Goal: Task Accomplishment & Management: Use online tool/utility

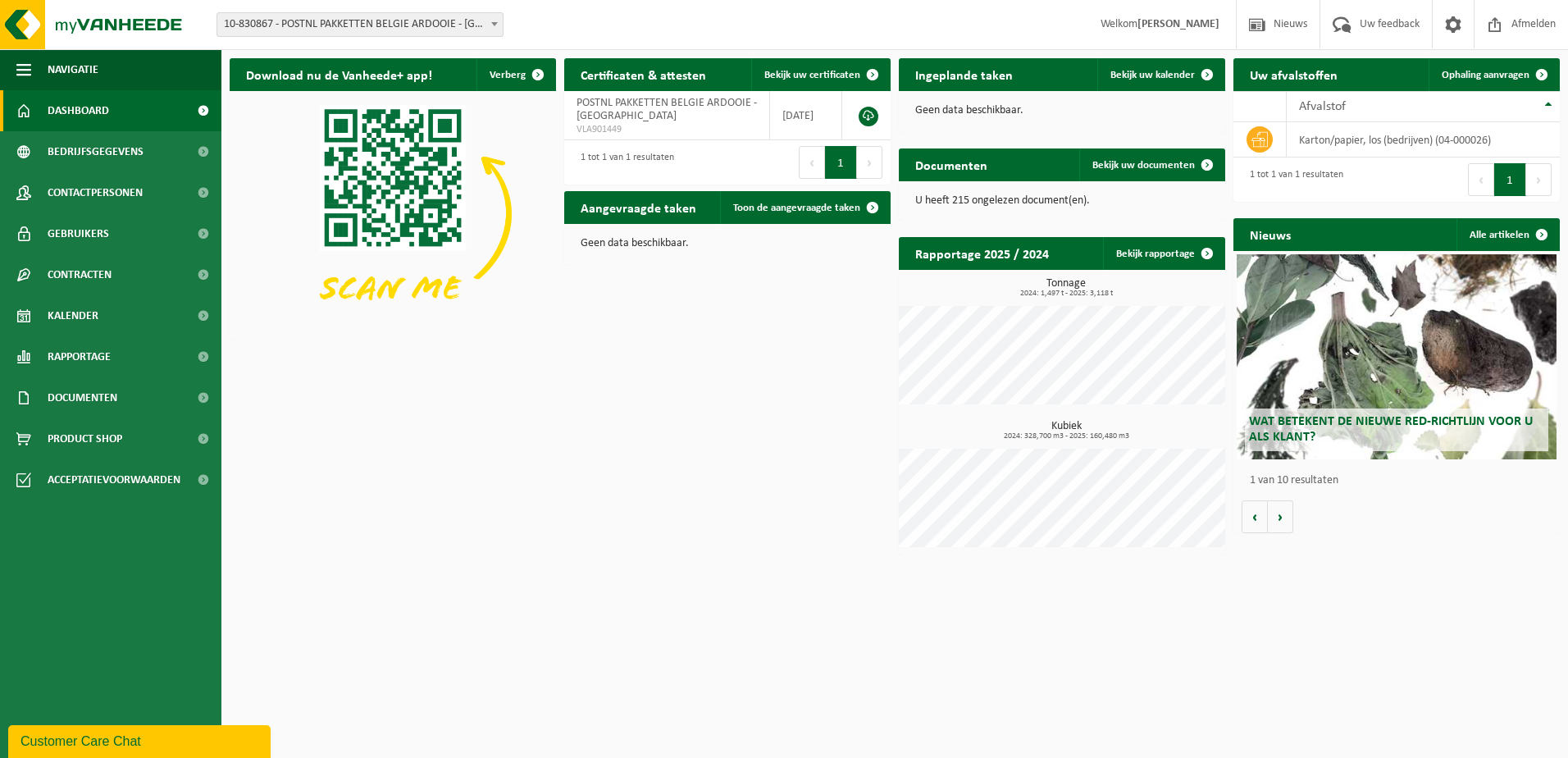
click at [493, 28] on span at bounding box center [495, 23] width 17 height 21
click at [485, 17] on span "10-830867 - POSTNL PAKKETTEN BELGIE ARDOOIE - [GEOGRAPHIC_DATA]" at bounding box center [360, 24] width 285 height 23
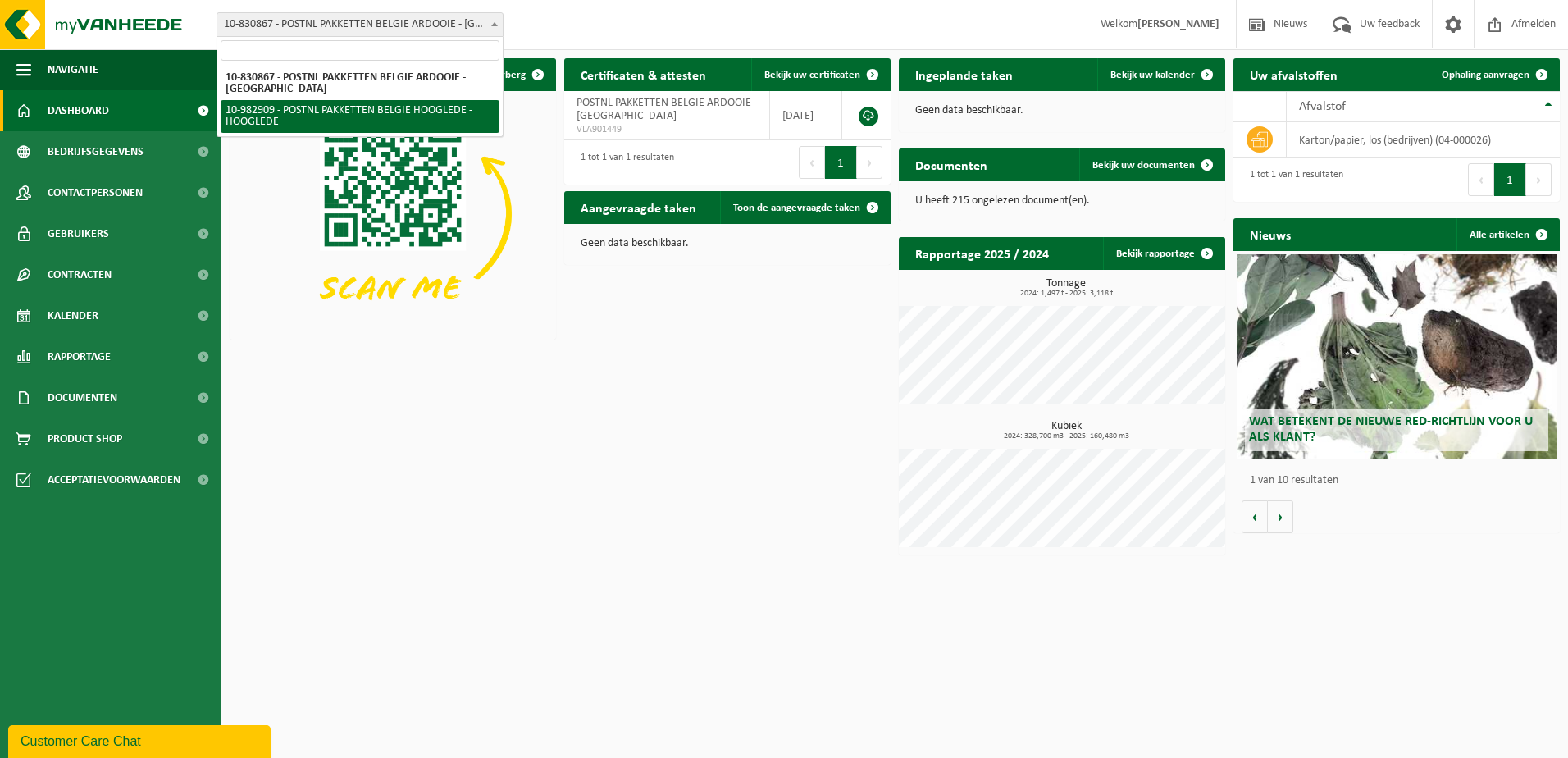
select select "162888"
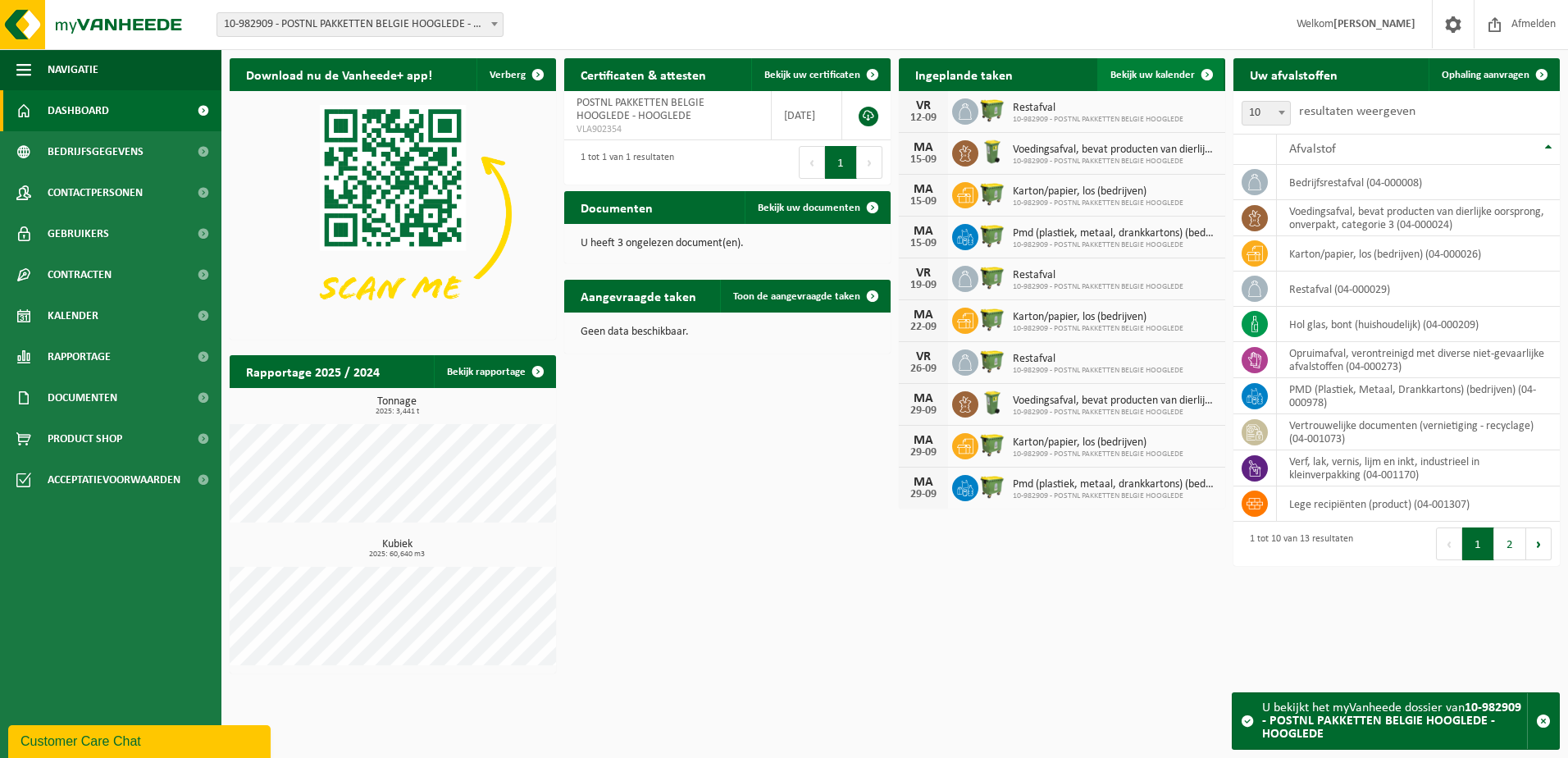
click at [1195, 64] on span at bounding box center [1206, 74] width 33 height 33
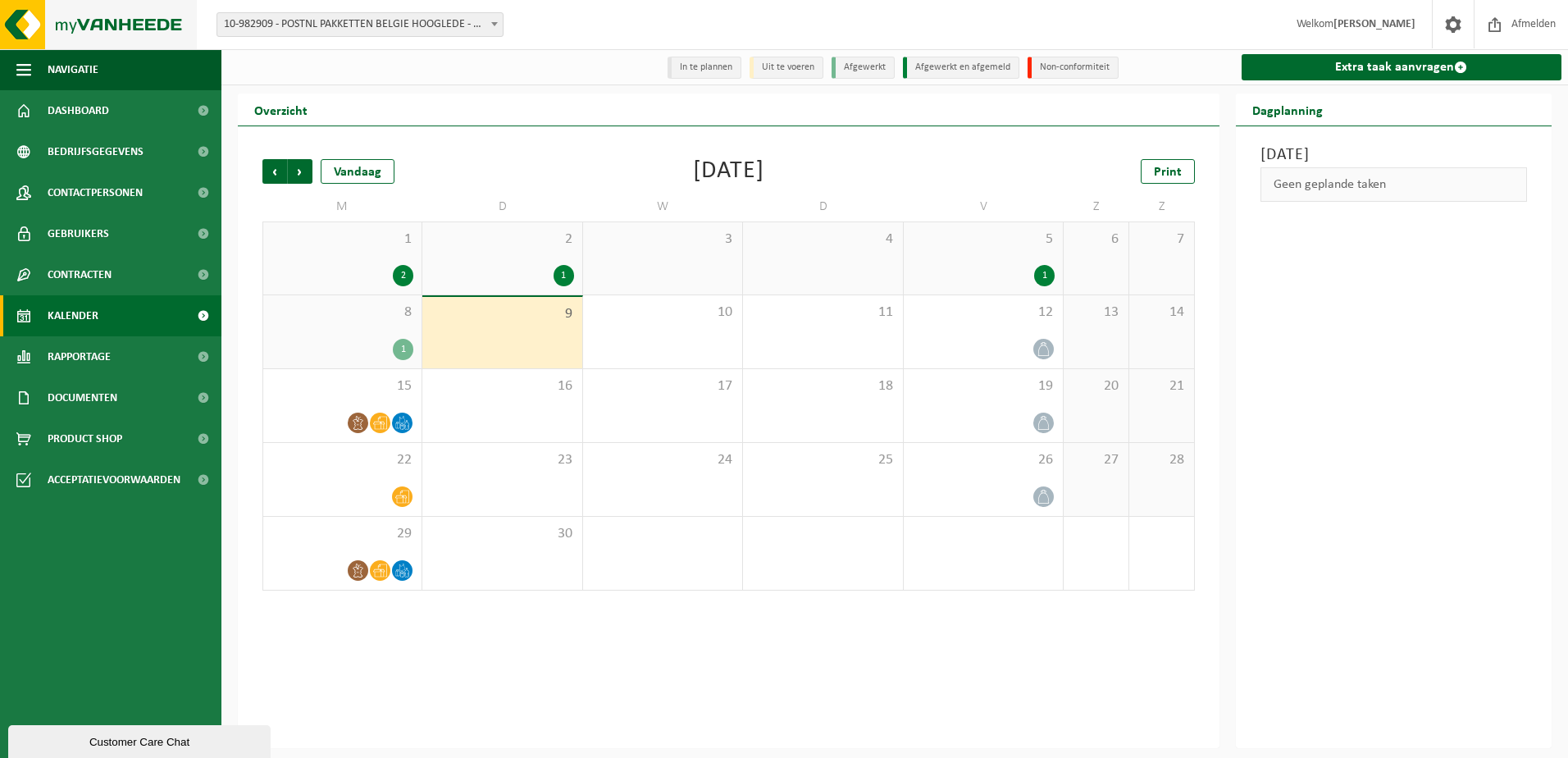
click at [137, 21] on img at bounding box center [98, 24] width 197 height 49
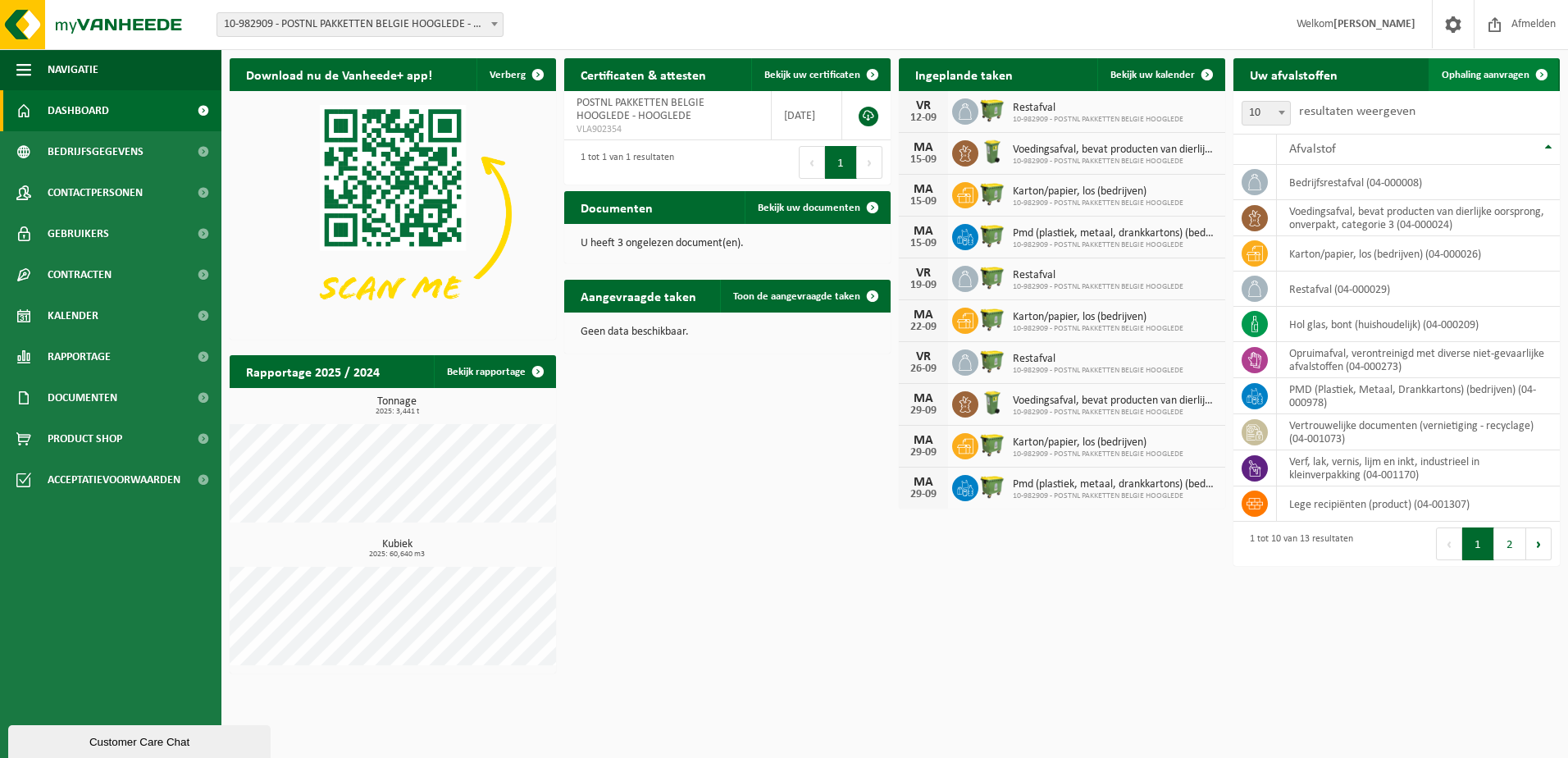
click at [1484, 72] on span "Ophaling aanvragen" at bounding box center [1485, 75] width 88 height 10
